Goal: Find specific page/section: Find specific page/section

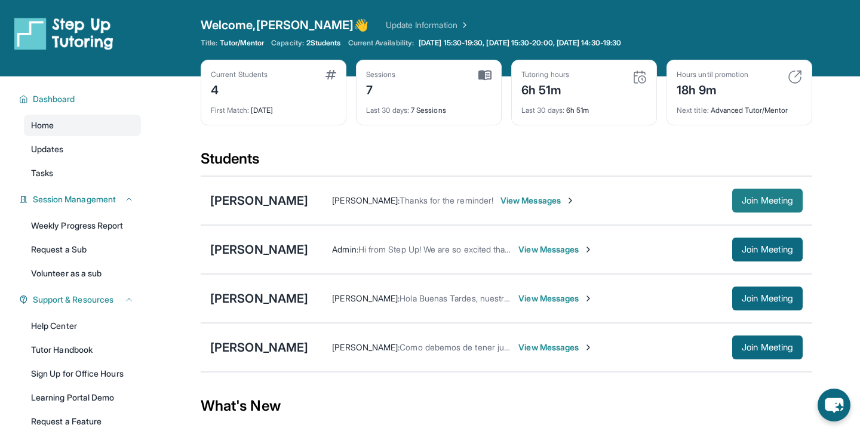
click at [775, 200] on span "Join Meeting" at bounding box center [767, 200] width 51 height 7
click at [296, 200] on div "[PERSON_NAME]" at bounding box center [259, 200] width 98 height 17
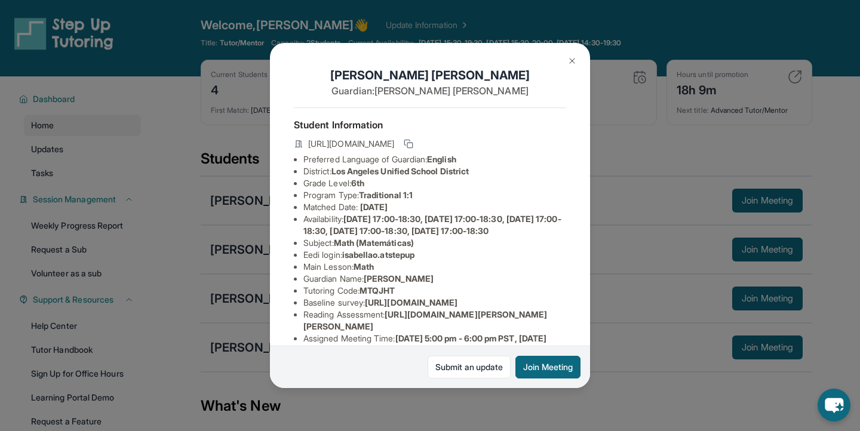
click at [575, 66] on img at bounding box center [573, 61] width 10 height 10
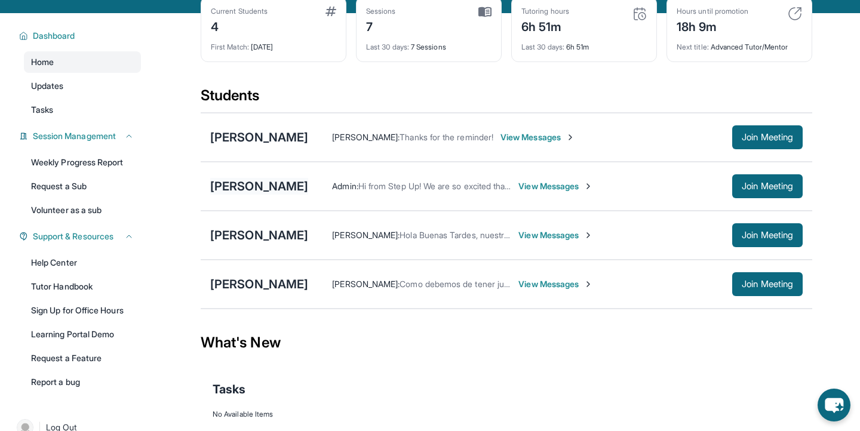
scroll to position [65, 0]
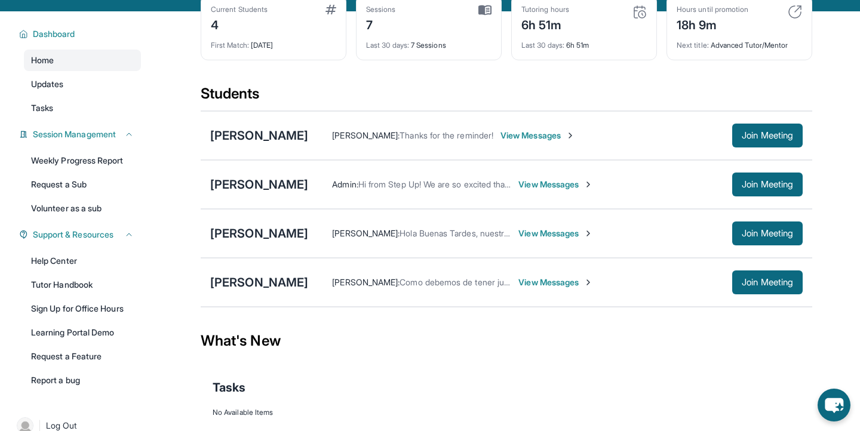
click at [247, 267] on div "[PERSON_NAME] [PERSON_NAME] : Como debemos de tener junta dos veces por semana …" at bounding box center [507, 282] width 612 height 49
click at [238, 295] on div "[PERSON_NAME] [PERSON_NAME] : Como debemos de tener junta dos veces por semana …" at bounding box center [507, 282] width 612 height 49
click at [236, 287] on div "[PERSON_NAME]" at bounding box center [259, 282] width 98 height 17
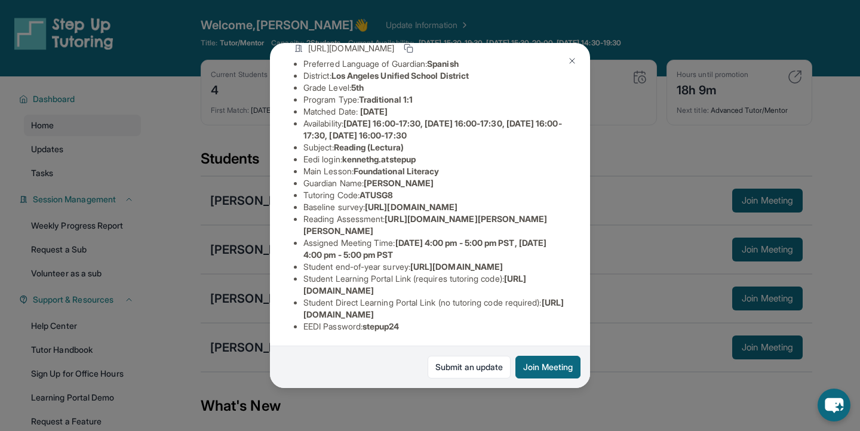
scroll to position [100, 2]
drag, startPoint x: 390, startPoint y: 251, endPoint x: 567, endPoint y: 276, distance: 179.2
click at [548, 234] on span "[URL][DOMAIN_NAME][PERSON_NAME][PERSON_NAME]" at bounding box center [425, 223] width 244 height 22
copy span "[URL][DOMAIN_NAME][PERSON_NAME][PERSON_NAME]"
click at [568, 65] on img at bounding box center [573, 61] width 10 height 10
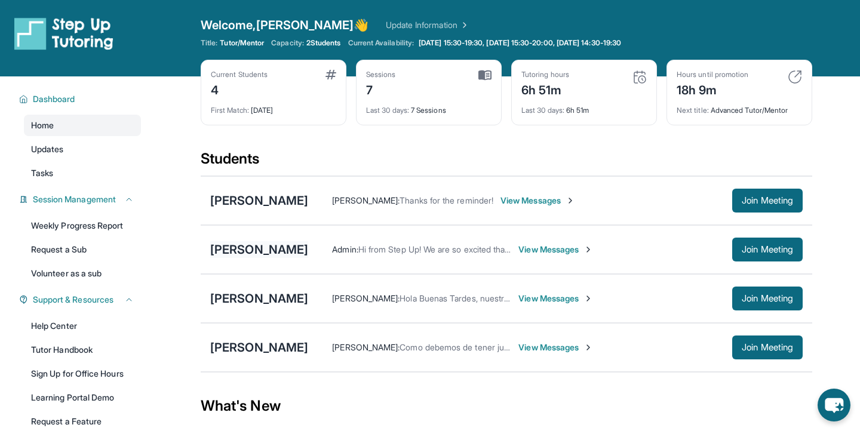
click at [262, 247] on div "[PERSON_NAME]" at bounding box center [259, 249] width 98 height 17
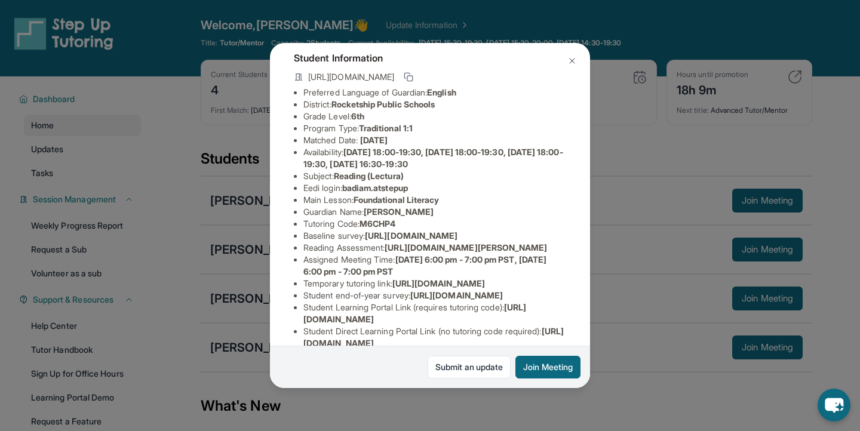
scroll to position [70, 0]
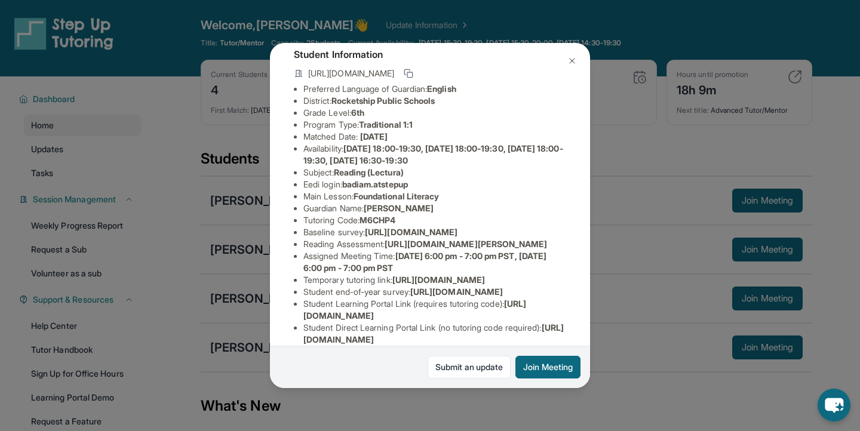
drag, startPoint x: 393, startPoint y: 281, endPoint x: 559, endPoint y: 301, distance: 166.6
click at [559, 250] on li "Reading Assessment : [URL][DOMAIN_NAME][PERSON_NAME]" at bounding box center [434, 244] width 263 height 12
copy span "[URL][DOMAIN_NAME][PERSON_NAME]"
